Goal: Transaction & Acquisition: Purchase product/service

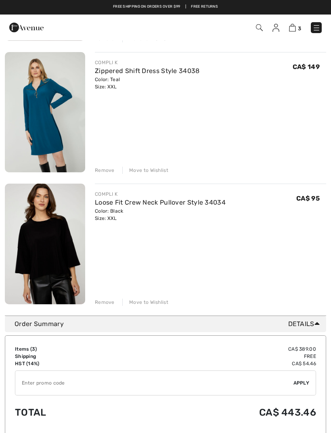
scroll to position [199, 0]
click at [102, 202] on link "Loose Fit Crew Neck Pullover Style 34034" at bounding box center [160, 203] width 131 height 8
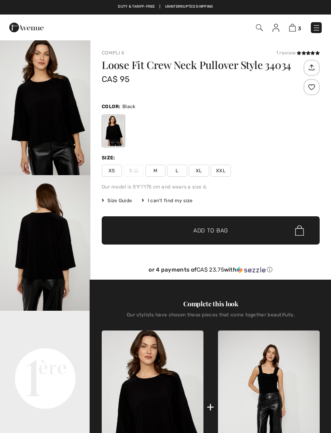
checkbox input "true"
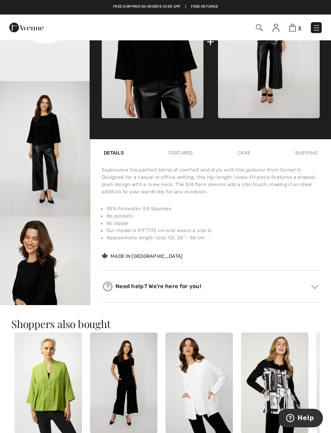
click at [32, 186] on img "3 / 4" at bounding box center [45, 149] width 90 height 136
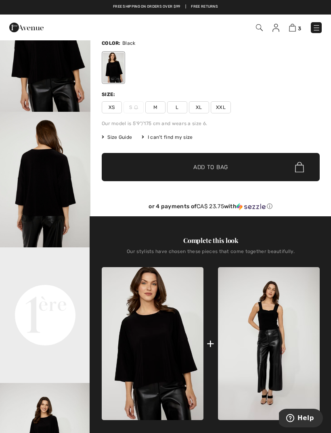
click at [293, 31] on img at bounding box center [292, 28] width 7 height 8
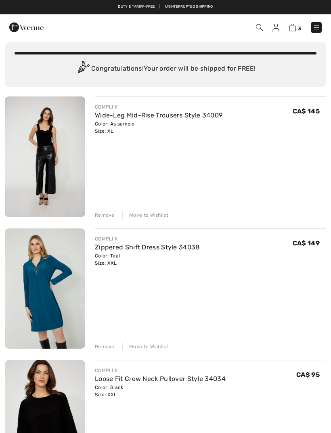
scroll to position [22, 0]
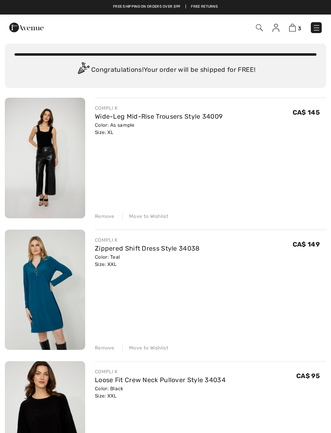
click at [127, 119] on link "Wide-Leg Mid-Rise Trousers Style 34009" at bounding box center [158, 117] width 127 height 8
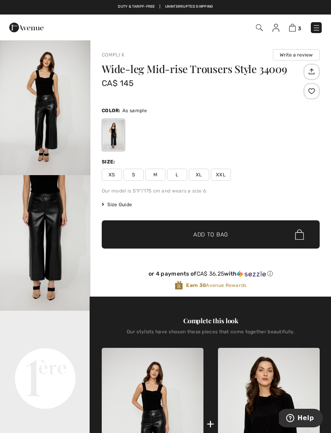
click at [120, 207] on span "Size Guide" at bounding box center [117, 204] width 30 height 7
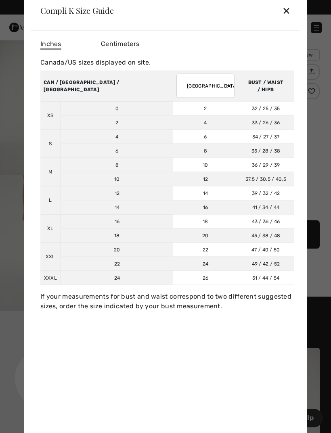
click at [319, 29] on div at bounding box center [165, 216] width 331 height 433
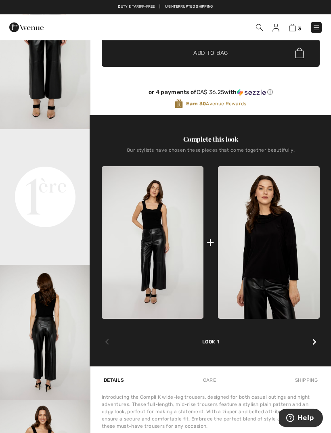
scroll to position [180, 0]
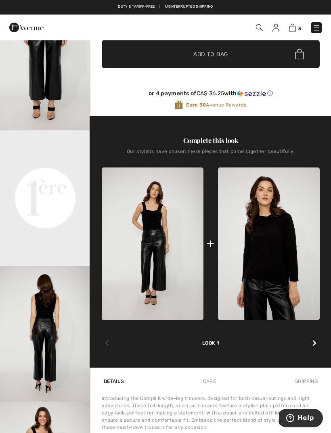
click at [295, 27] on img at bounding box center [292, 28] width 7 height 8
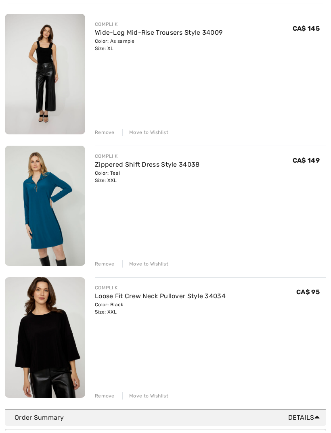
scroll to position [106, 0]
click at [103, 167] on link "Zippered Shift Dress Style 34038" at bounding box center [147, 165] width 105 height 8
click at [103, 161] on link "Zippered Shift Dress Style 34038" at bounding box center [147, 165] width 105 height 8
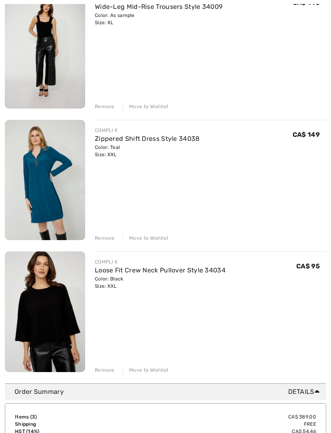
click at [36, 166] on img at bounding box center [45, 180] width 80 height 121
click at [69, 202] on img at bounding box center [45, 180] width 80 height 121
click at [50, 171] on img at bounding box center [45, 180] width 80 height 121
click at [55, 172] on img at bounding box center [45, 180] width 80 height 121
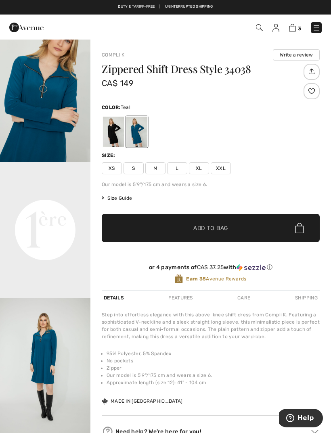
scroll to position [149, 0]
click at [43, 207] on video "Your browser does not support the video tag." at bounding box center [45, 184] width 90 height 45
click at [43, 369] on img "3 / 4" at bounding box center [45, 365] width 90 height 136
click at [294, 31] on img at bounding box center [292, 28] width 7 height 8
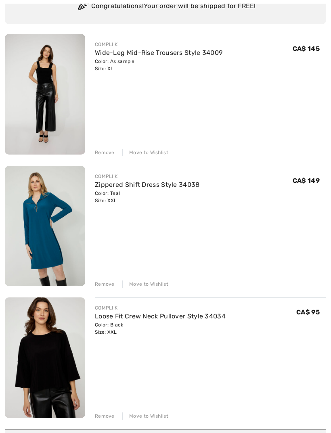
scroll to position [86, 0]
click at [100, 51] on link "Wide-Leg Mid-Rise Trousers Style 34009" at bounding box center [158, 53] width 127 height 8
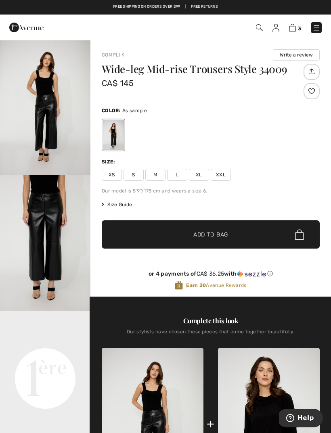
click at [294, 31] on img at bounding box center [292, 28] width 7 height 8
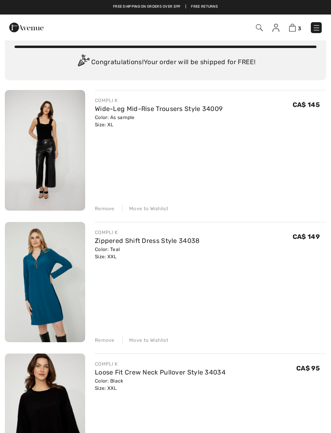
scroll to position [29, 0]
click at [141, 209] on div "Move to Wishlist" at bounding box center [145, 208] width 46 height 7
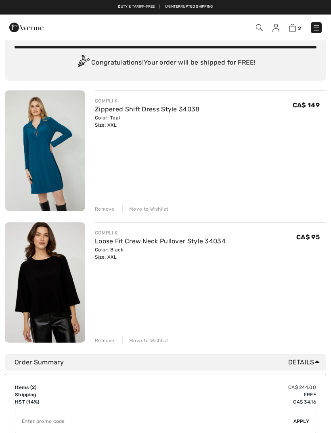
click at [146, 338] on div "Move to Wishlist" at bounding box center [145, 340] width 46 height 7
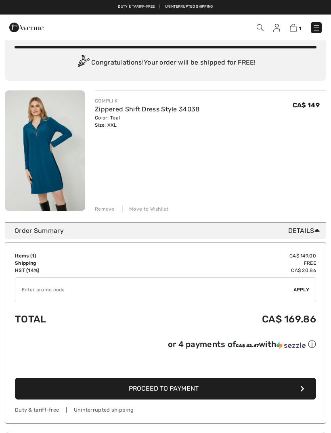
click at [109, 112] on link "Zippered Shift Dress Style 34038" at bounding box center [147, 109] width 105 height 8
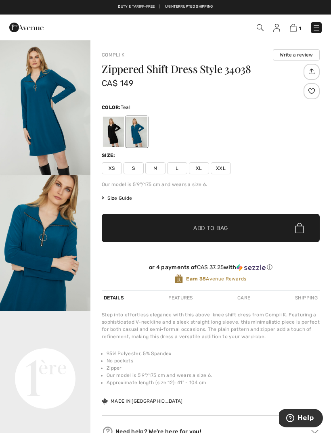
click at [116, 197] on span "Size Guide" at bounding box center [117, 197] width 30 height 7
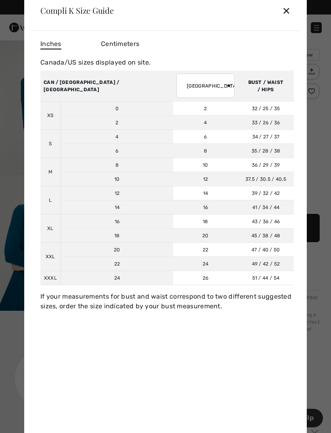
click at [330, 6] on div at bounding box center [165, 216] width 331 height 433
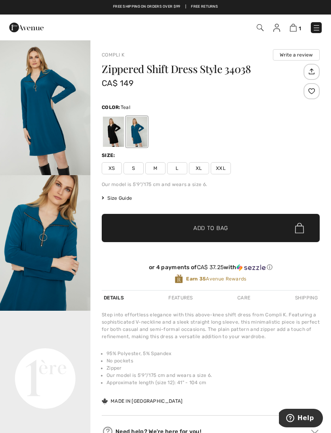
click at [196, 168] on span "XL" at bounding box center [199, 168] width 20 height 12
click at [134, 223] on span "✔ Added to Bag Add to Bag" at bounding box center [211, 228] width 218 height 28
click at [295, 29] on img at bounding box center [292, 28] width 7 height 8
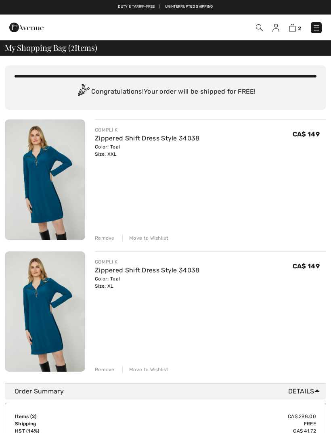
click at [101, 237] on div "Remove" at bounding box center [105, 237] width 20 height 7
